Goal: Task Accomplishment & Management: Complete application form

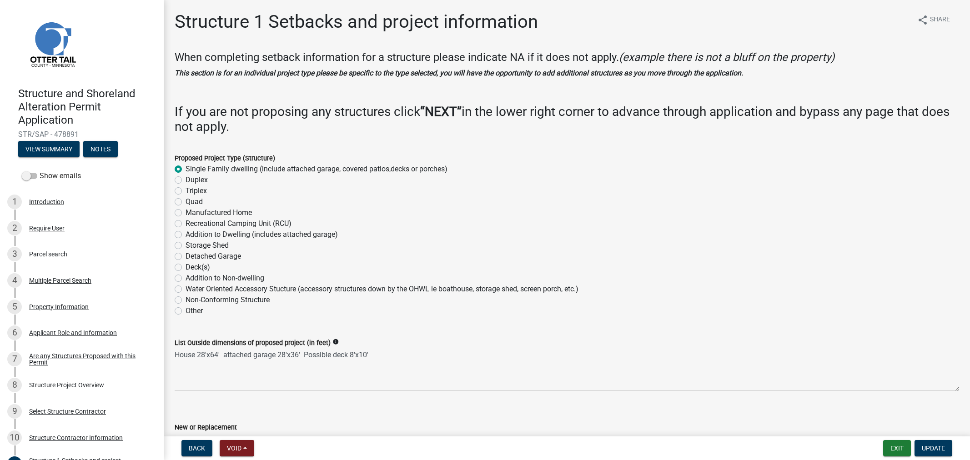
select select "c185e313-3403-4239-bd61-bb563c58a77a"
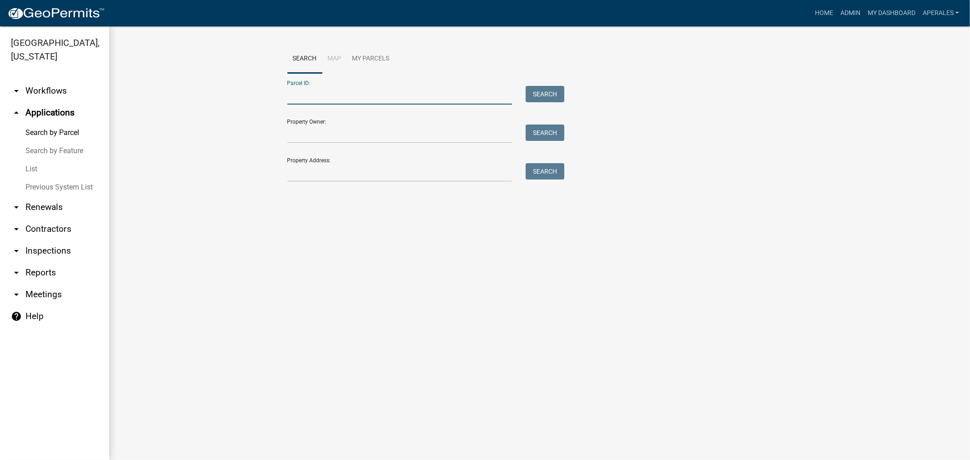
click at [347, 96] on input "Parcel ID:" at bounding box center [399, 95] width 225 height 19
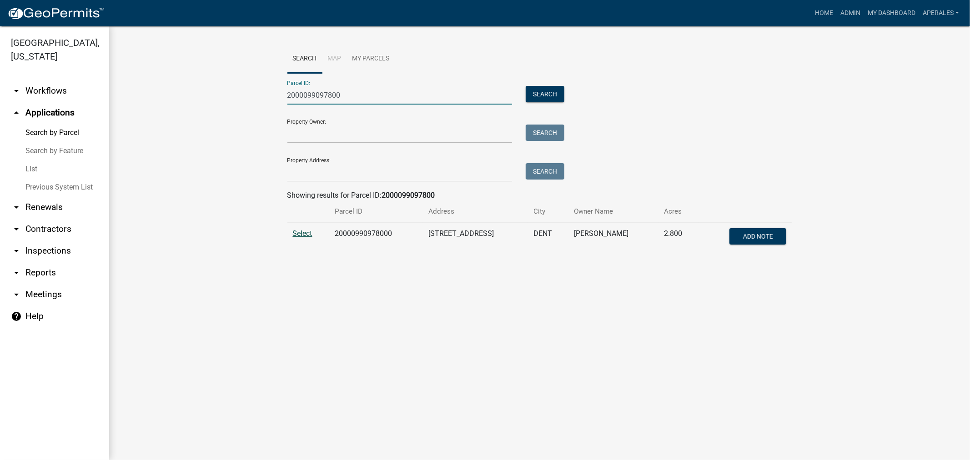
type input "2000099097800"
click at [297, 234] on span "Select" at bounding box center [303, 233] width 20 height 9
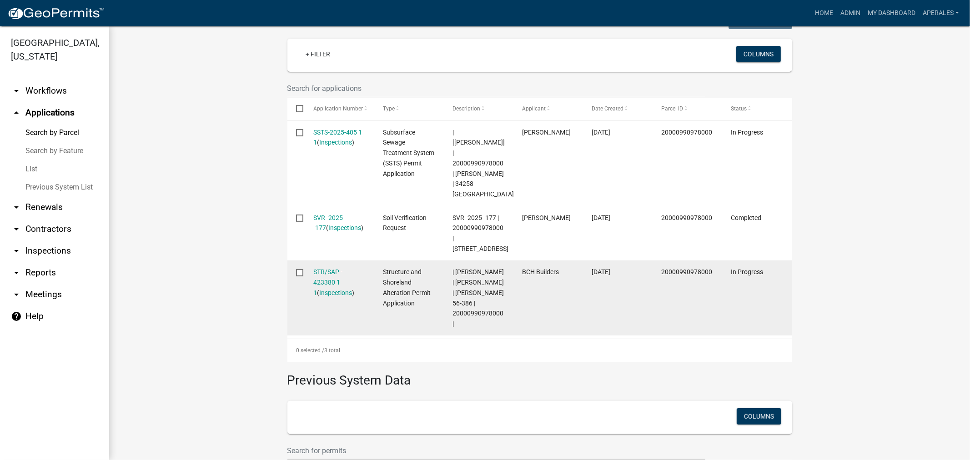
scroll to position [252, 0]
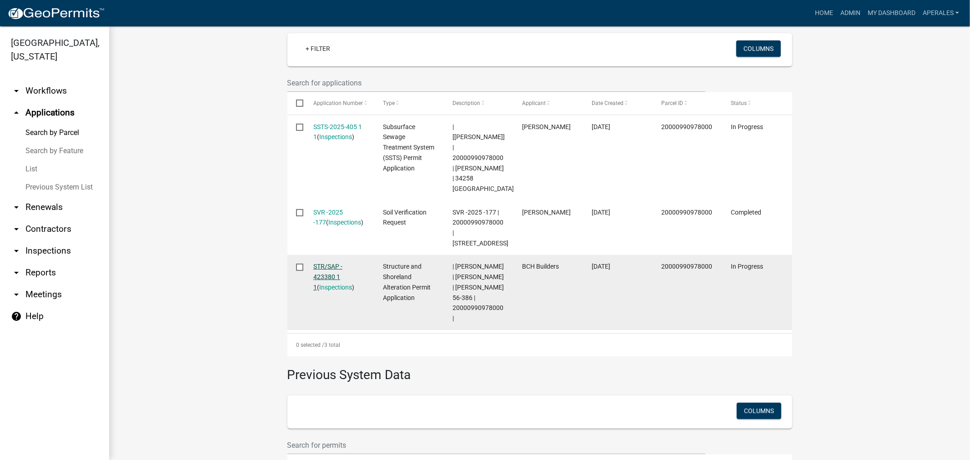
click at [322, 263] on link "STR/SAP - 423380 1 1" at bounding box center [327, 277] width 29 height 28
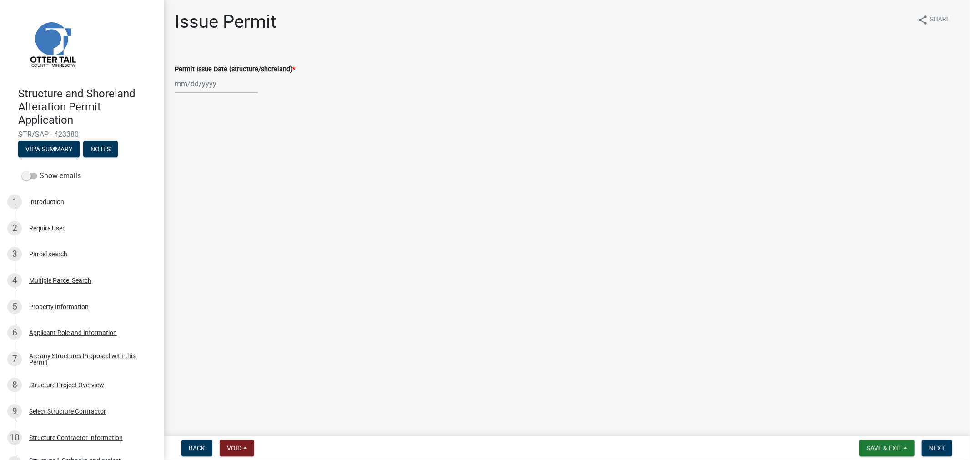
select select "10"
select select "2025"
click at [229, 84] on div "[PERSON_NAME] Feb Mar Apr [PERSON_NAME][DATE] Oct Nov [DATE] 1526 1527 1528 152…" at bounding box center [216, 84] width 83 height 19
click at [216, 148] on div "8" at bounding box center [213, 146] width 15 height 15
type input "[DATE]"
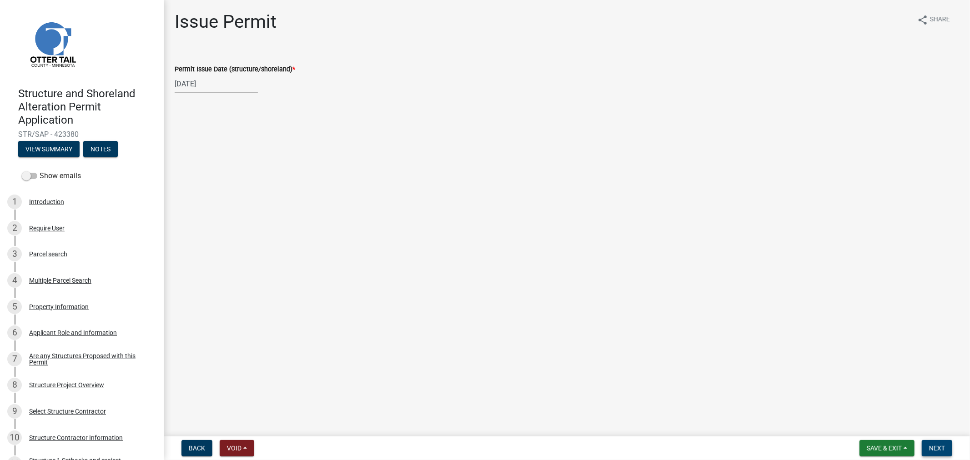
click at [935, 448] on span "Next" at bounding box center [937, 448] width 16 height 7
click at [930, 447] on span "Next" at bounding box center [937, 448] width 16 height 7
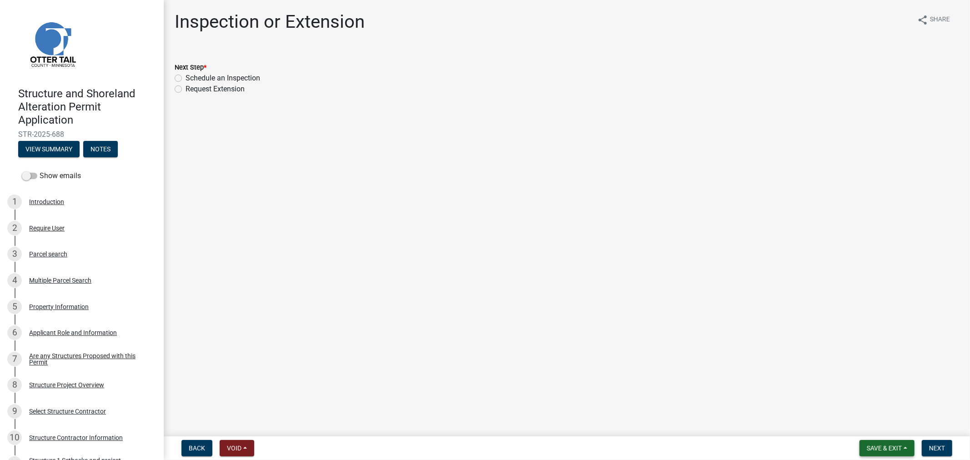
click at [877, 456] on nav "Back Void Withdraw Lock Expire Void Save & Exit Save Save & Exit Next" at bounding box center [567, 449] width 806 height 24
click at [881, 447] on span "Save & Exit" at bounding box center [884, 448] width 35 height 7
click at [881, 428] on button "Save & Exit" at bounding box center [878, 425] width 73 height 22
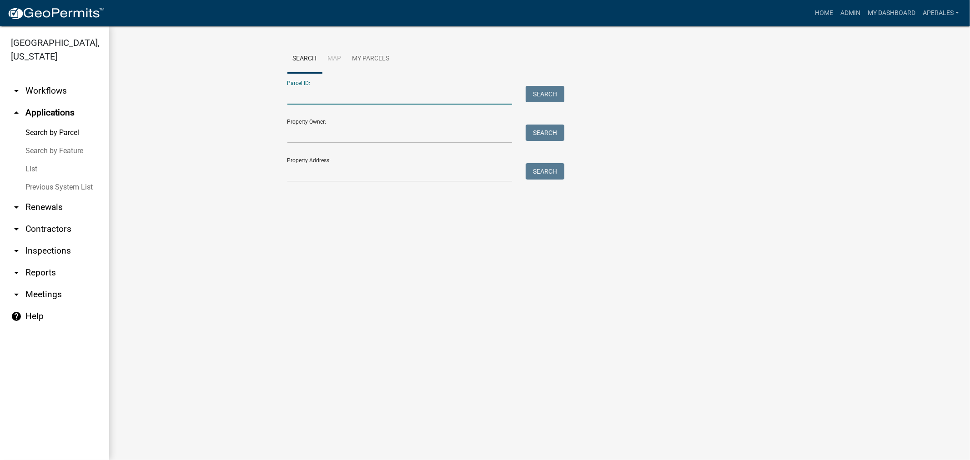
click at [317, 99] on input "Parcel ID:" at bounding box center [399, 95] width 225 height 19
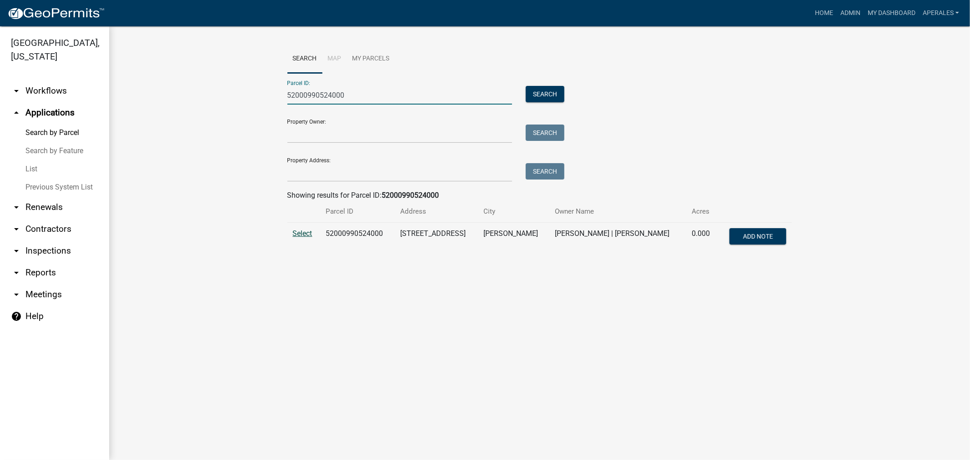
type input "52000990524000"
click at [303, 233] on span "Select" at bounding box center [303, 233] width 20 height 9
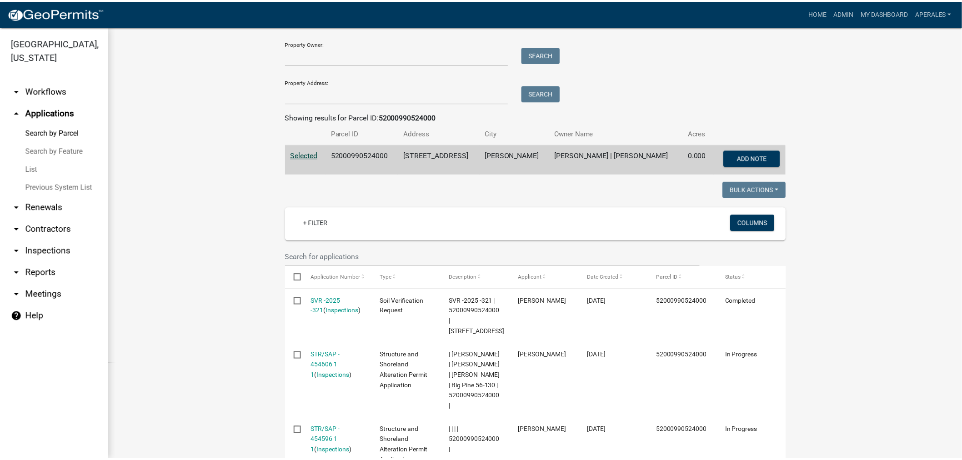
scroll to position [202, 0]
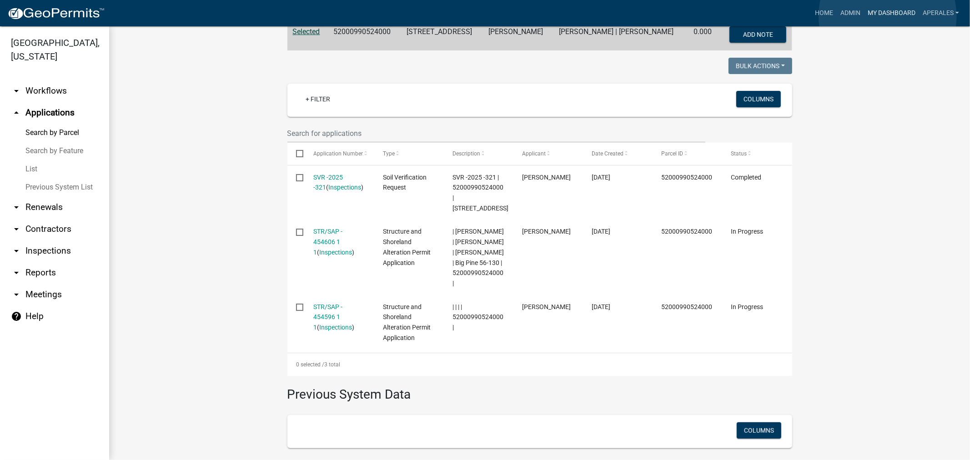
click at [888, 16] on link "My Dashboard" at bounding box center [891, 13] width 55 height 17
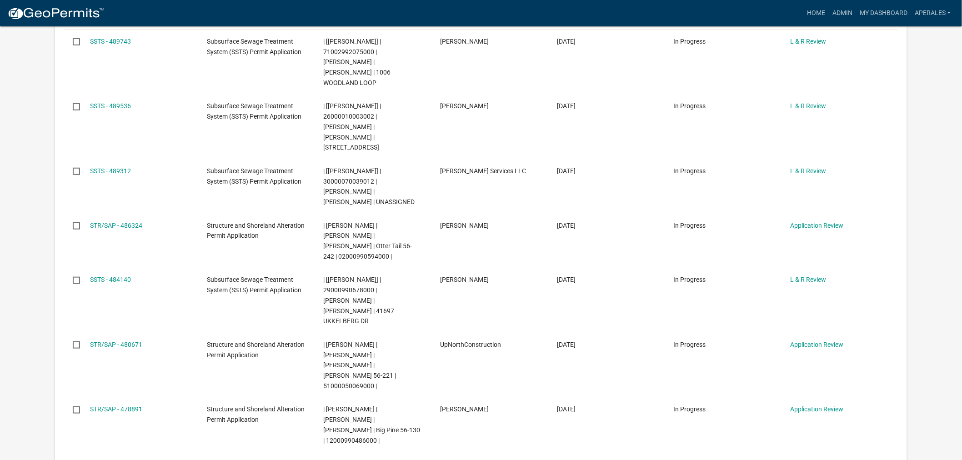
scroll to position [252, 0]
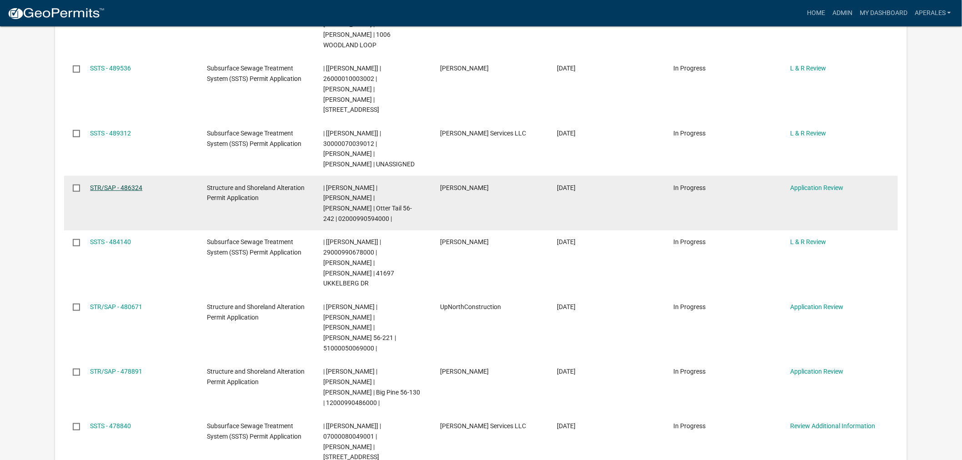
click at [136, 184] on link "STR/SAP - 486324" at bounding box center [116, 187] width 52 height 7
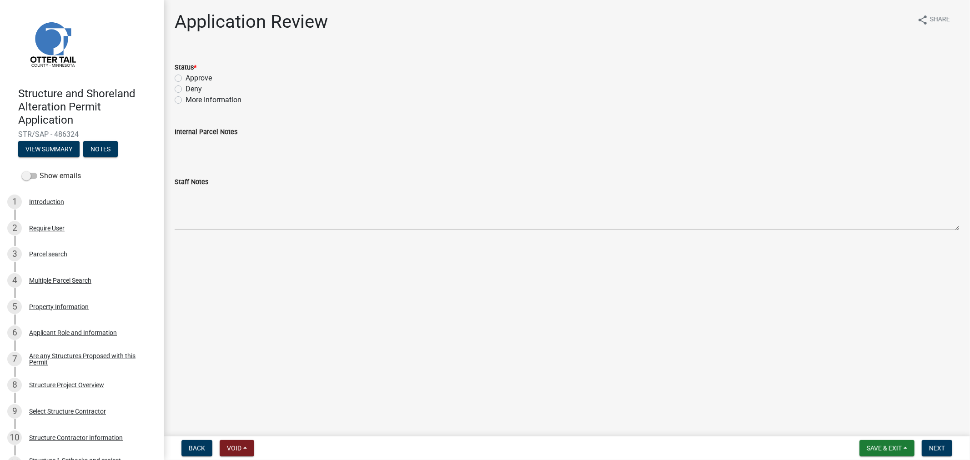
click at [186, 102] on label "More Information" at bounding box center [214, 100] width 56 height 11
click at [186, 101] on input "More Information" at bounding box center [189, 98] width 6 height 6
radio input "true"
click at [926, 451] on button "Next" at bounding box center [937, 448] width 30 height 16
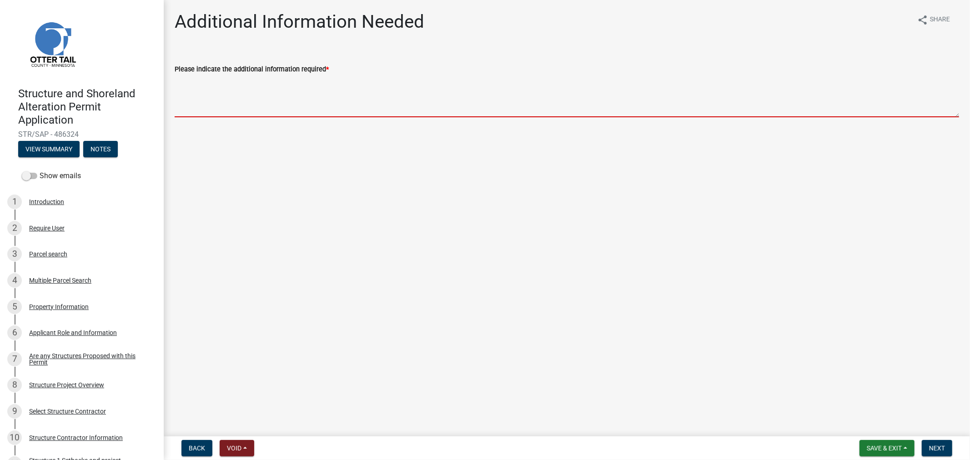
click at [288, 111] on textarea "Please indicate the additional information required *" at bounding box center [567, 96] width 785 height 43
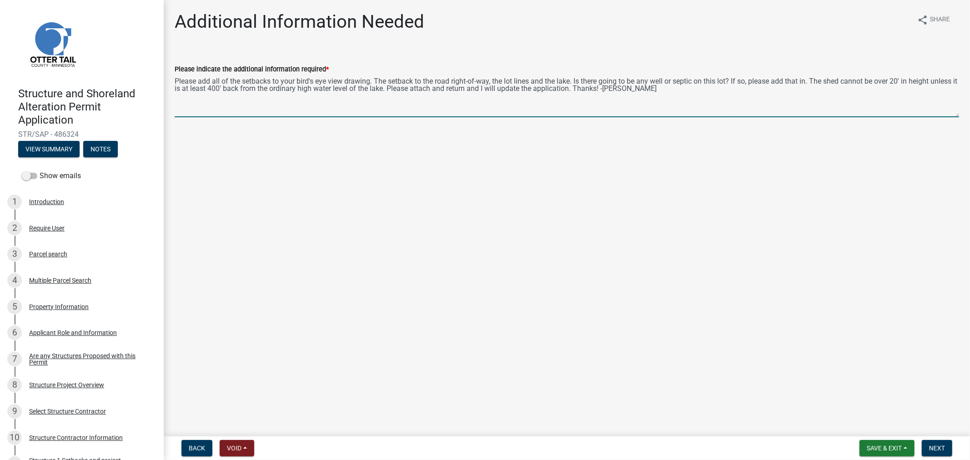
click at [720, 80] on textarea "Please add all of the setbacks to your bird's eye view drawing. The setback to …" at bounding box center [567, 96] width 785 height 43
type textarea "Please add all of the setbacks to your bird's eye view drawing. The setback to …"
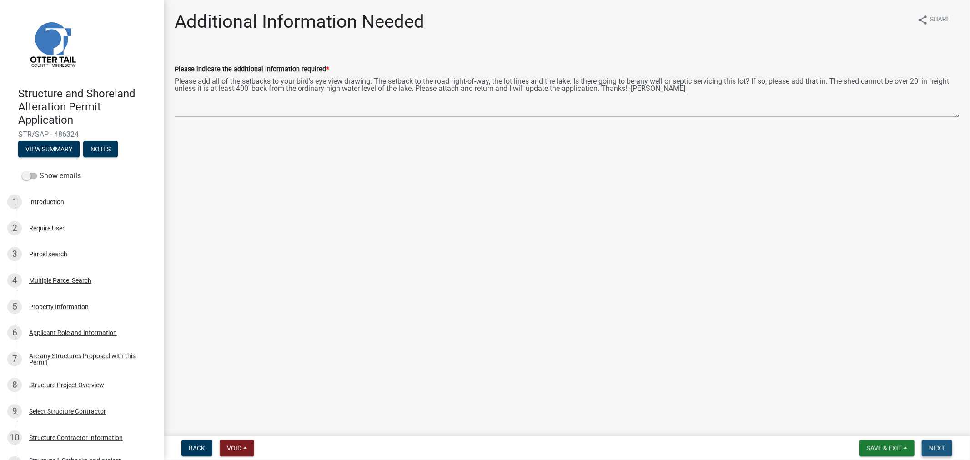
click at [928, 448] on button "Next" at bounding box center [937, 448] width 30 height 16
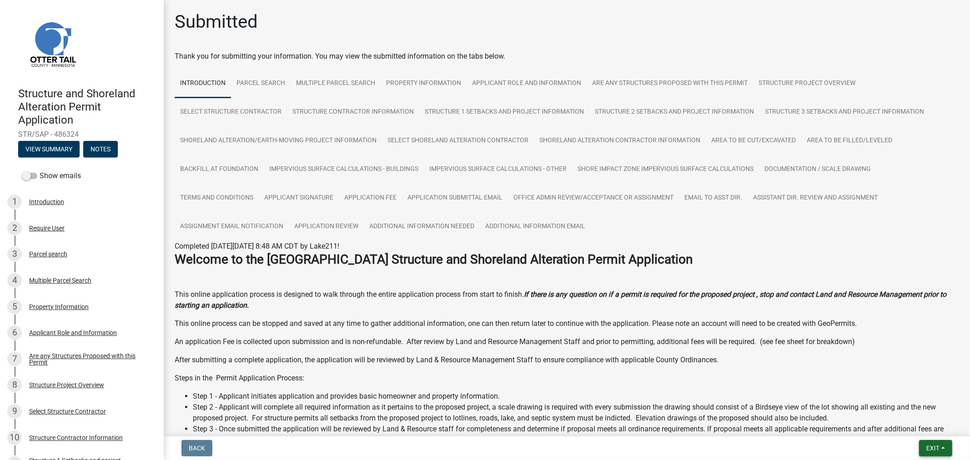
click at [926, 451] on span "Exit" at bounding box center [932, 448] width 13 height 7
click at [910, 428] on button "Save & Exit" at bounding box center [916, 425] width 73 height 22
